Goal: Task Accomplishment & Management: Manage account settings

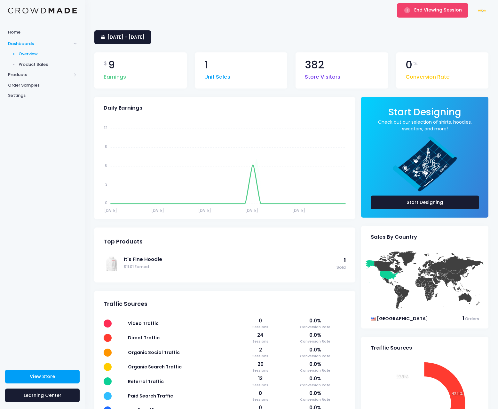
click at [41, 66] on span "Product Sales" at bounding box center [48, 64] width 58 height 6
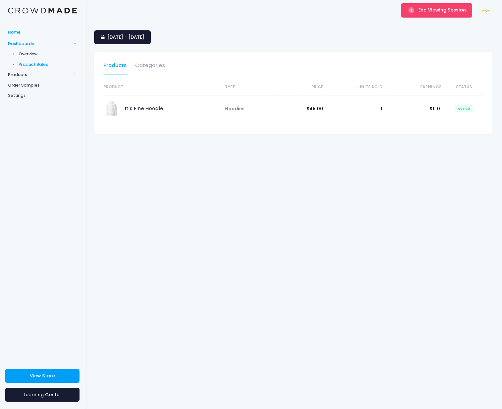
select select "25"
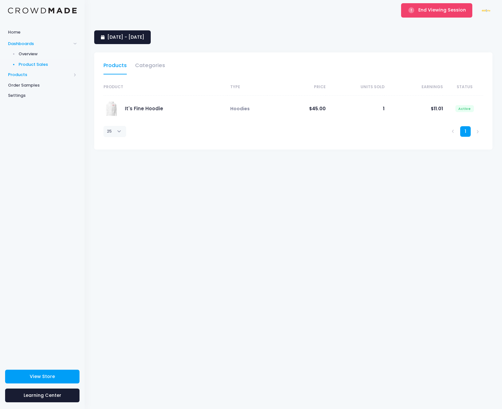
click at [20, 74] on span "Products" at bounding box center [39, 75] width 63 height 6
click at [36, 72] on span "Product Editor" at bounding box center [48, 75] width 58 height 6
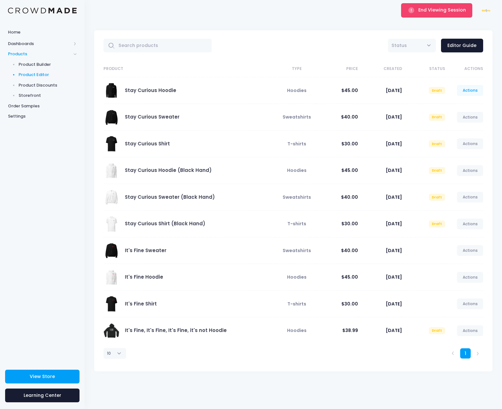
click at [468, 91] on link "Actions" at bounding box center [470, 90] width 26 height 11
click at [458, 126] on link "Publish" at bounding box center [464, 128] width 34 height 11
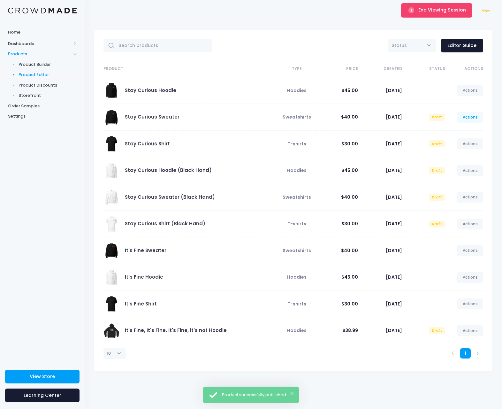
click at [472, 116] on link "Actions" at bounding box center [470, 117] width 26 height 11
click at [458, 153] on link "Publish" at bounding box center [464, 154] width 34 height 11
click at [472, 141] on link "Actions" at bounding box center [470, 143] width 26 height 11
click at [464, 181] on link "Publish" at bounding box center [464, 181] width 34 height 11
click at [471, 169] on link "Actions" at bounding box center [470, 170] width 26 height 11
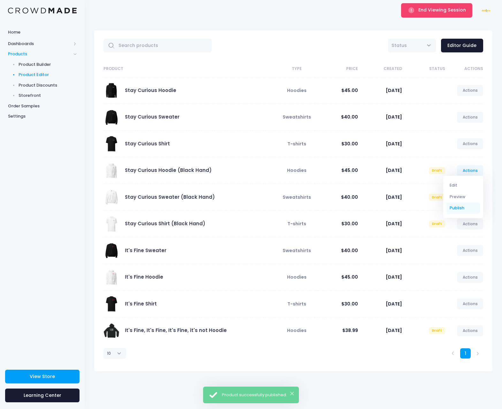
click at [465, 208] on link "Publish" at bounding box center [464, 208] width 34 height 11
click at [472, 196] on link "Actions" at bounding box center [470, 197] width 26 height 11
click at [462, 233] on link "Publish" at bounding box center [464, 234] width 34 height 11
click at [471, 225] on link "Actions" at bounding box center [470, 224] width 26 height 11
click at [465, 258] on link "Publish" at bounding box center [464, 261] width 34 height 11
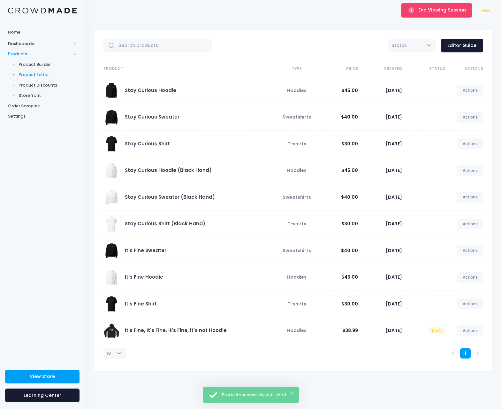
click at [32, 151] on div "Home Dashboards Overview Product Sales Products Product Builder Product Editor …" at bounding box center [42, 192] width 85 height 333
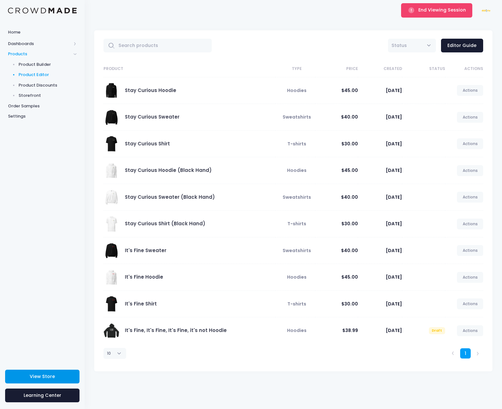
click at [35, 382] on link "View Store" at bounding box center [42, 377] width 74 height 14
click at [432, 9] on span "End Viewing Session" at bounding box center [443, 10] width 48 height 6
